Goal: Navigation & Orientation: Find specific page/section

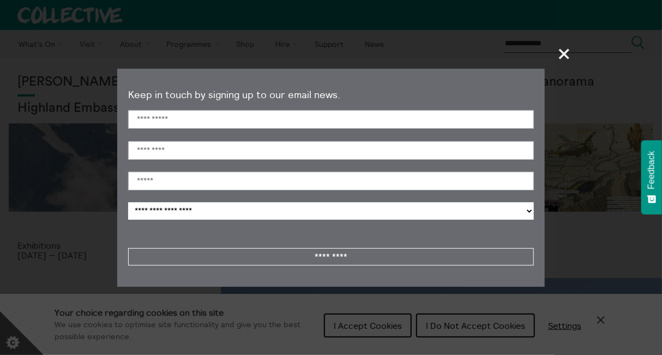
click at [565, 51] on span "+" at bounding box center [565, 54] width 32 height 32
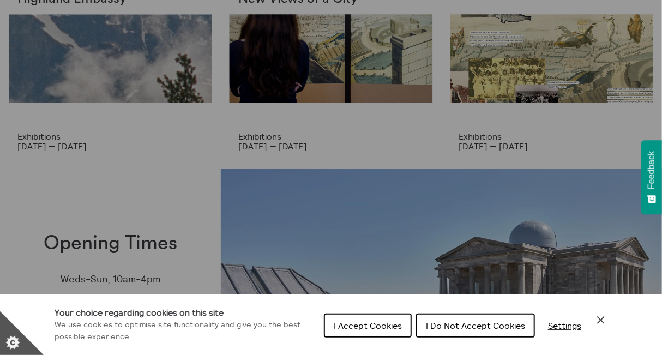
scroll to position [164, 0]
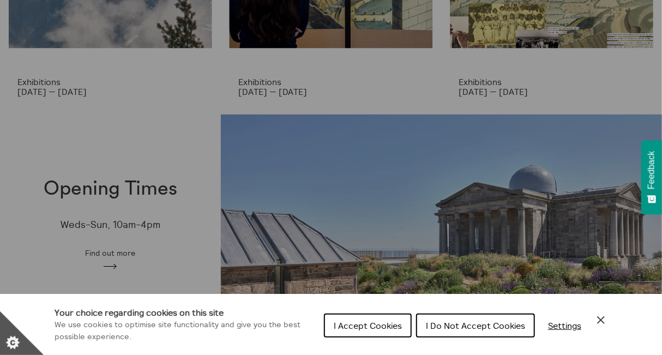
click at [454, 325] on span "I Do Not Accept Cookies" at bounding box center [475, 325] width 99 height 11
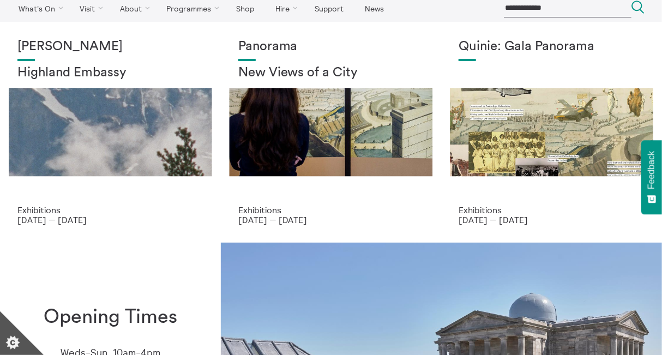
scroll to position [0, 0]
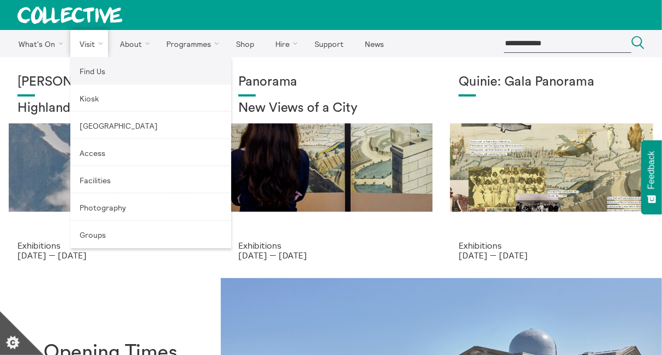
click at [91, 71] on link "Find Us" at bounding box center [150, 70] width 161 height 27
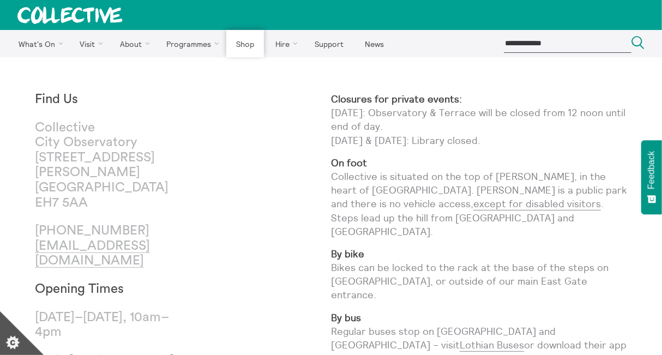
click at [255, 44] on link "Shop" at bounding box center [244, 43] width 37 height 27
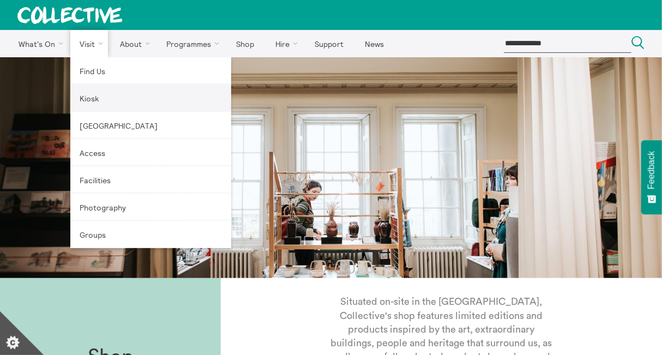
click at [93, 97] on link "Kiosk" at bounding box center [150, 98] width 161 height 27
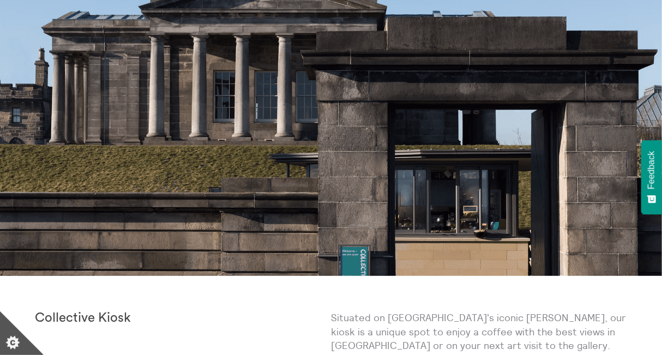
scroll to position [55, 0]
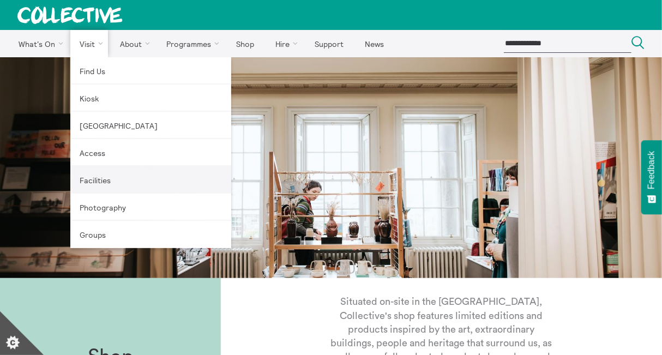
click at [96, 182] on link "Facilities" at bounding box center [150, 179] width 161 height 27
